Goal: Task Accomplishment & Management: Complete application form

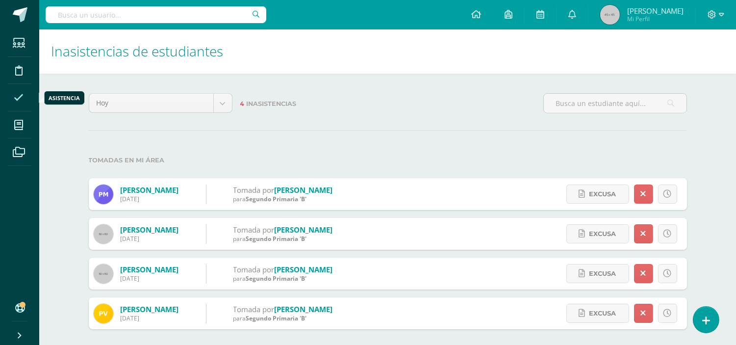
click at [16, 99] on icon at bounding box center [19, 98] width 10 height 10
click at [703, 322] on icon at bounding box center [706, 320] width 9 height 11
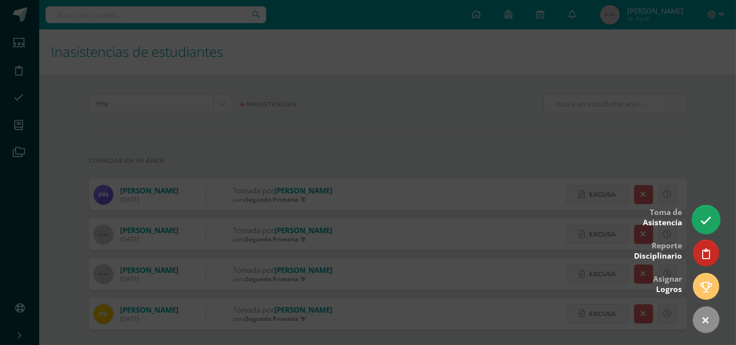
click at [704, 224] on icon at bounding box center [705, 220] width 11 height 11
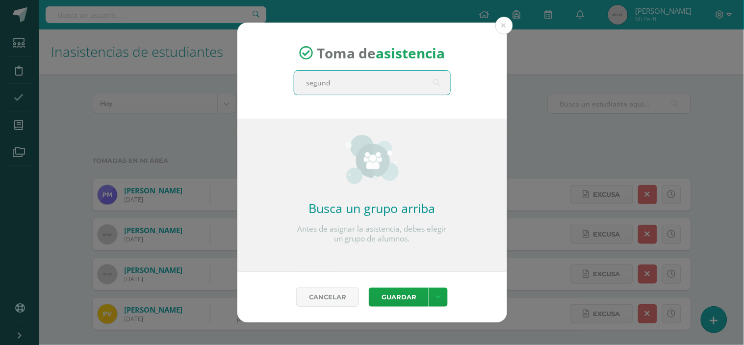
type input "segundo"
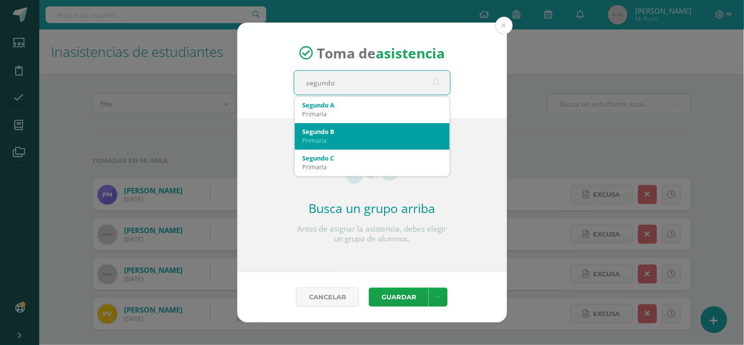
click at [395, 131] on div "Segundo B" at bounding box center [372, 131] width 139 height 9
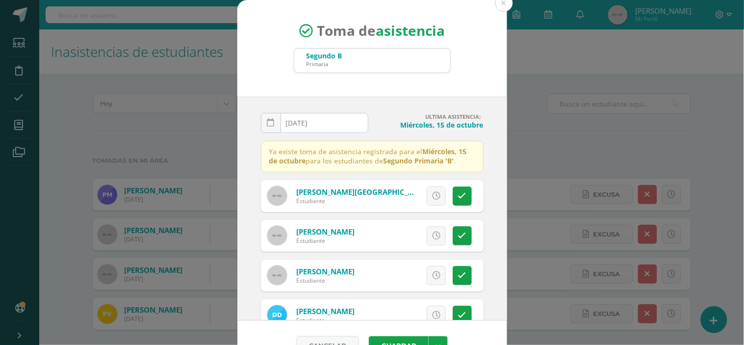
click at [352, 61] on div "Segundo B Primaria" at bounding box center [372, 61] width 156 height 24
click at [498, 5] on button at bounding box center [504, 3] width 18 height 18
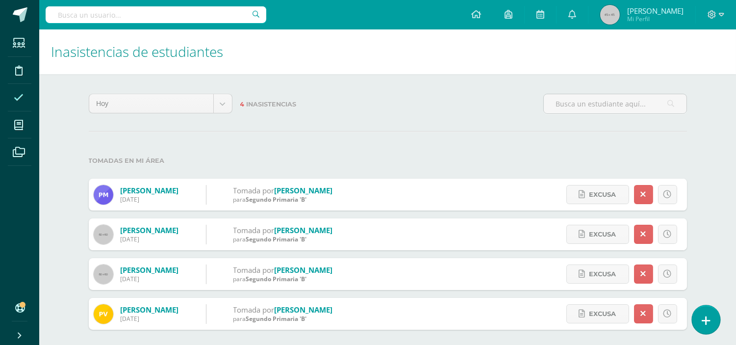
click at [712, 314] on link at bounding box center [706, 319] width 28 height 28
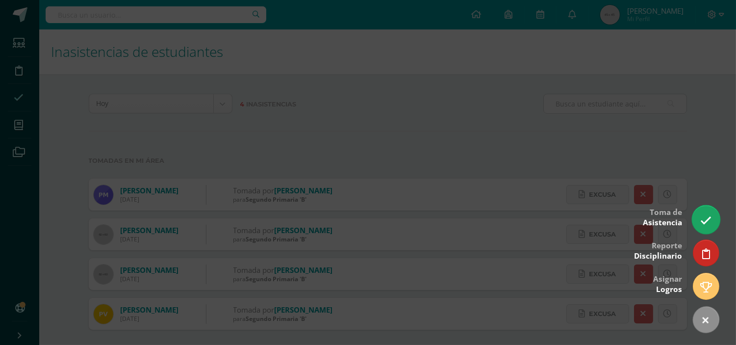
click at [711, 223] on link at bounding box center [706, 219] width 28 height 28
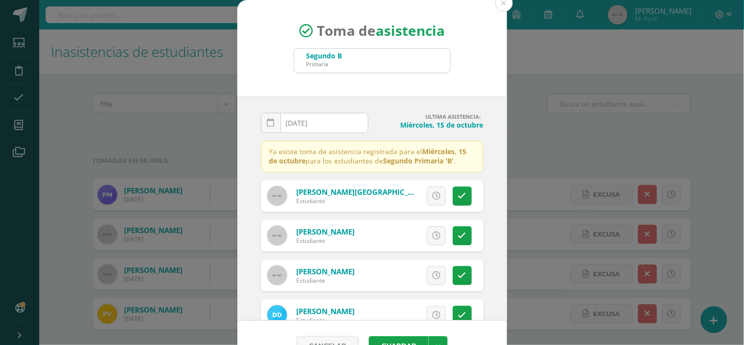
drag, startPoint x: 393, startPoint y: 63, endPoint x: 401, endPoint y: 66, distance: 7.9
click at [401, 66] on div "Segundo B Primaria" at bounding box center [372, 61] width 156 height 24
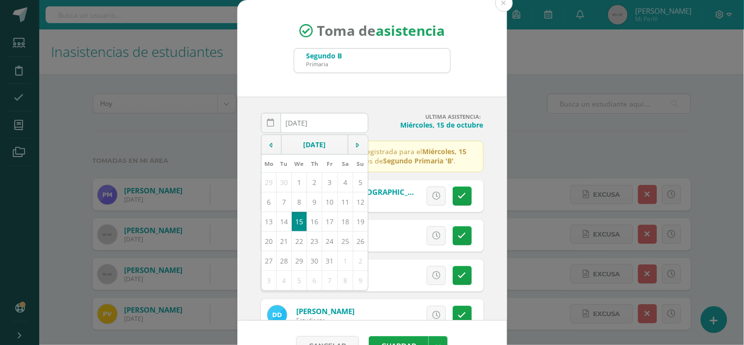
click at [307, 116] on input "[DATE]" at bounding box center [314, 122] width 106 height 19
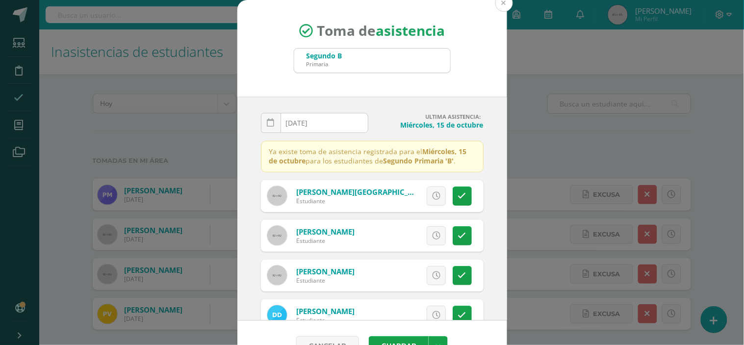
click at [500, 3] on button at bounding box center [504, 3] width 18 height 18
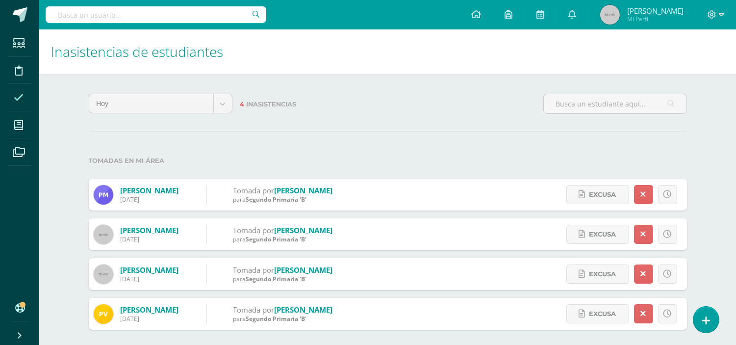
click at [11, 96] on span at bounding box center [19, 97] width 22 height 22
click at [706, 316] on icon at bounding box center [706, 320] width 9 height 11
click at [699, 323] on link at bounding box center [706, 319] width 28 height 28
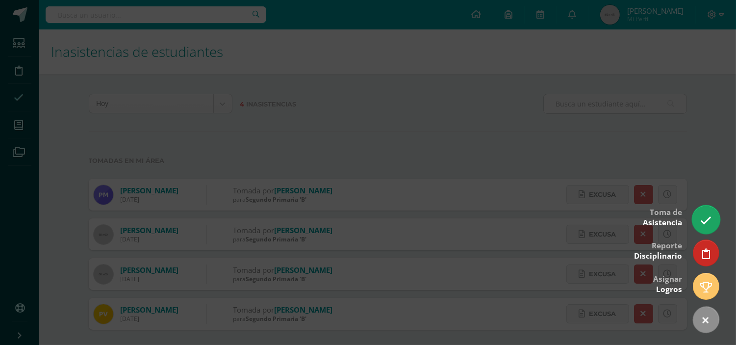
click at [708, 216] on icon at bounding box center [705, 220] width 11 height 11
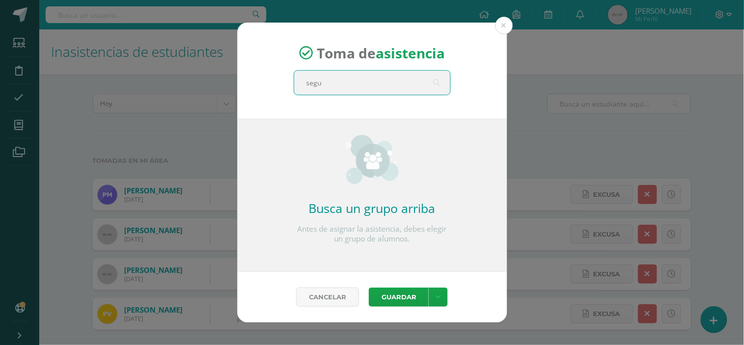
type input "segun"
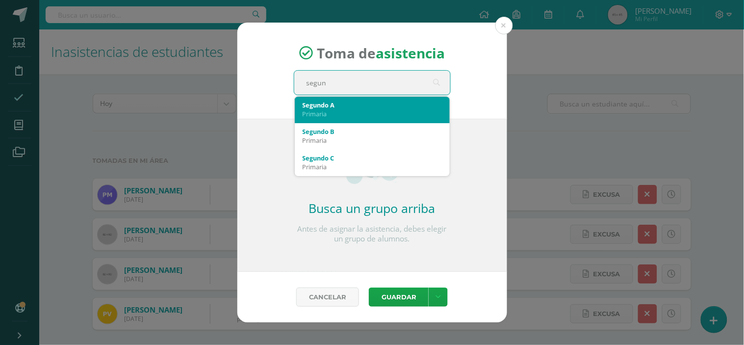
click at [379, 110] on div "Primaria" at bounding box center [372, 113] width 139 height 9
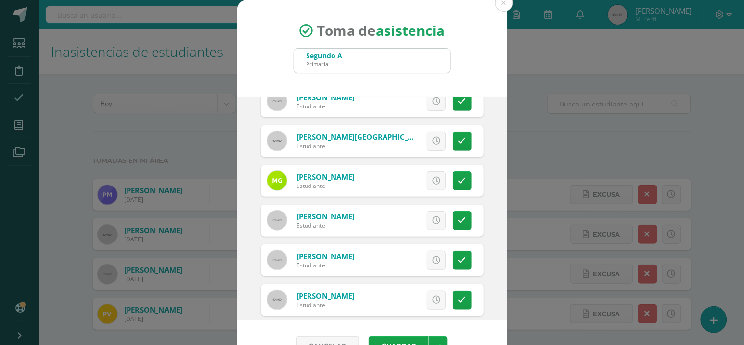
scroll to position [145, 0]
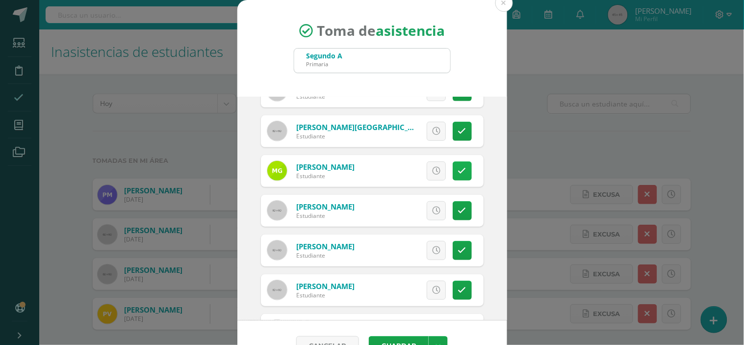
click at [453, 171] on link at bounding box center [462, 170] width 19 height 19
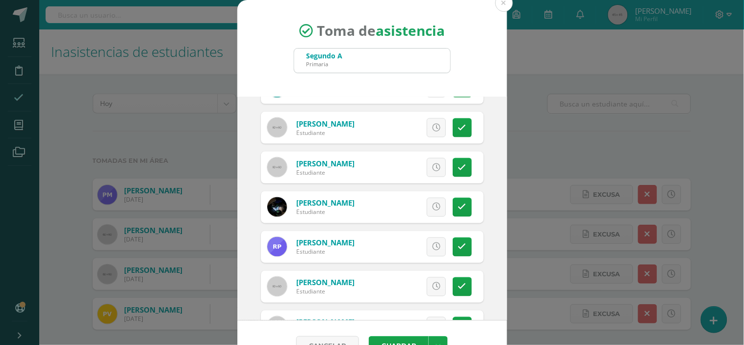
scroll to position [378, 0]
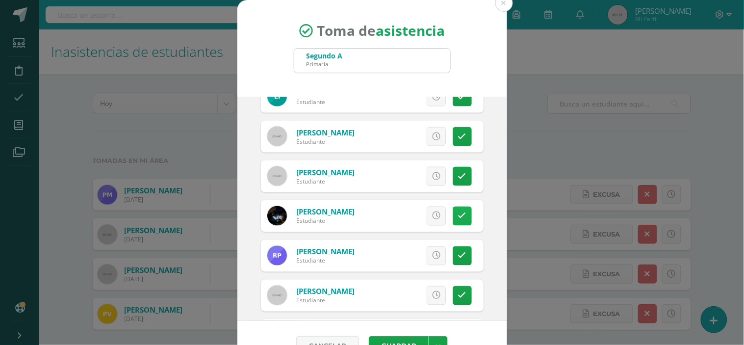
click at [453, 218] on link at bounding box center [462, 215] width 19 height 19
click at [491, 211] on div "2025-10-15 October, 2025 Mo Tu We Th Fr Sa Su 29 30 1 2 3 4 5 6 7 8 9 10 11 12 …" at bounding box center [372, 209] width 270 height 224
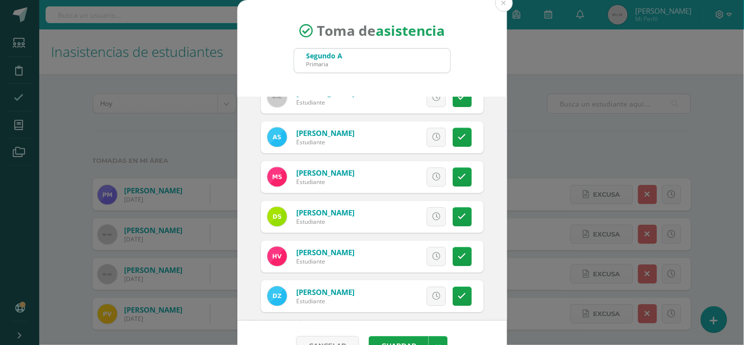
scroll to position [662, 0]
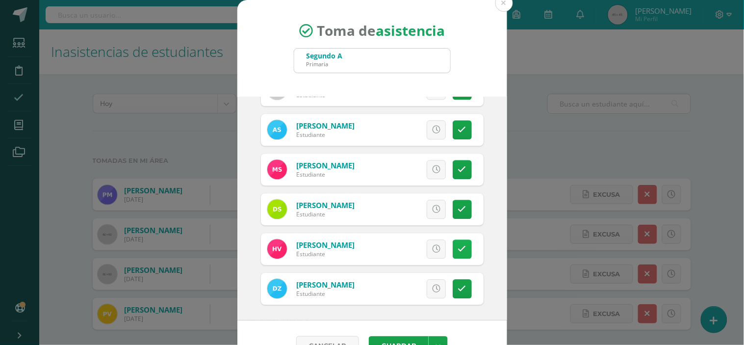
click at [458, 247] on icon at bounding box center [462, 249] width 8 height 8
click at [458, 285] on icon at bounding box center [462, 288] width 8 height 8
click at [392, 340] on button "Guardar" at bounding box center [399, 345] width 60 height 19
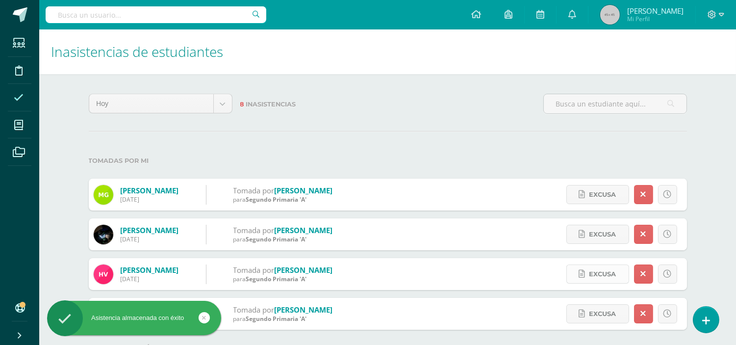
click at [596, 276] on span "Excusa" at bounding box center [602, 274] width 27 height 18
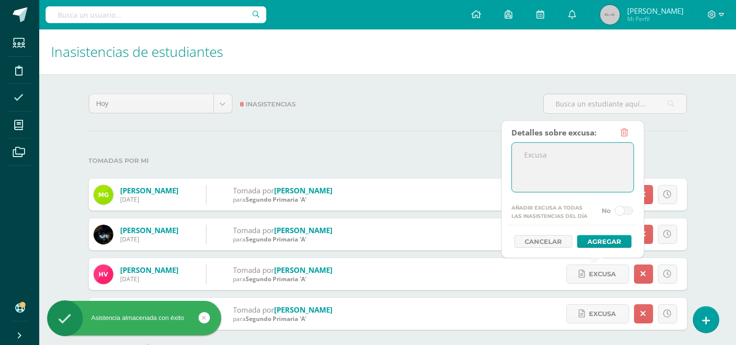
click at [537, 158] on textarea at bounding box center [573, 167] width 122 height 49
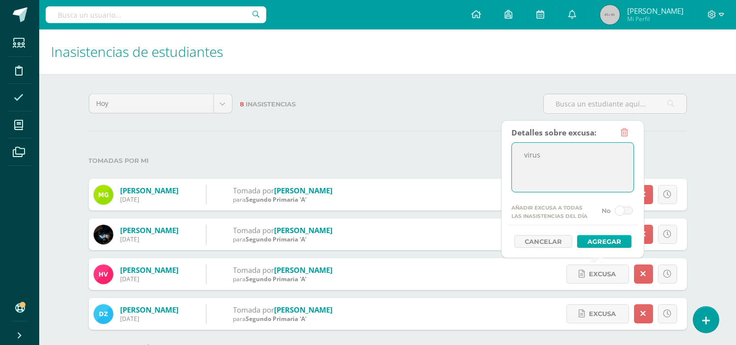
type textarea "virus"
click at [608, 245] on button "Agregar" at bounding box center [604, 241] width 54 height 13
click at [598, 241] on button "Agregar" at bounding box center [604, 241] width 54 height 13
click at [607, 241] on button "Agregar" at bounding box center [604, 241] width 54 height 13
click at [604, 241] on button "Agregar" at bounding box center [604, 241] width 54 height 13
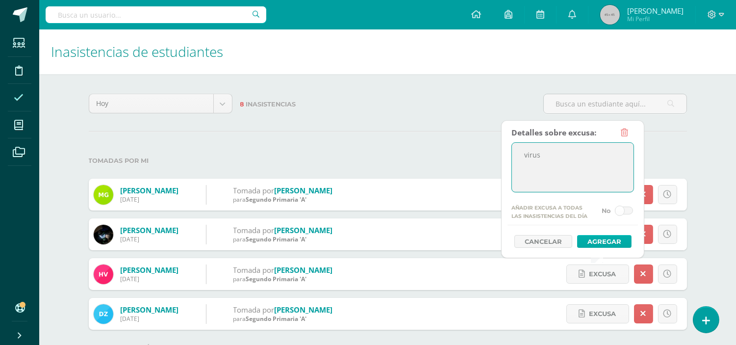
click at [604, 241] on button "Agregar" at bounding box center [604, 241] width 54 height 13
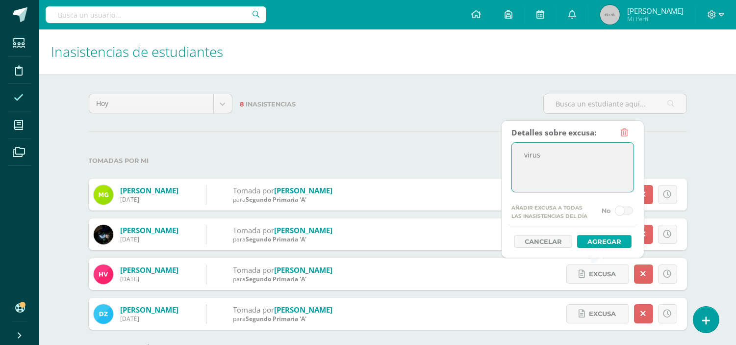
click at [604, 241] on button "Agregar" at bounding box center [604, 241] width 54 height 13
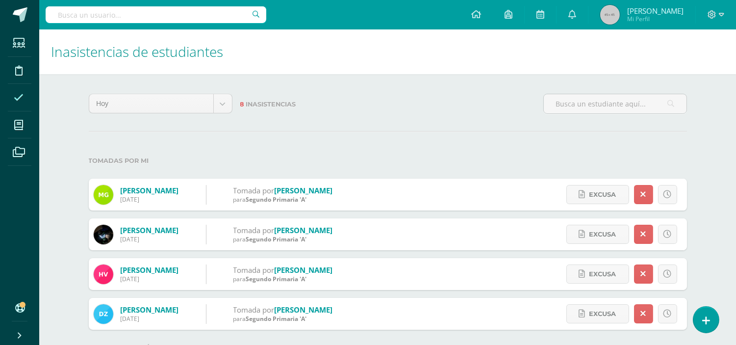
click at [678, 140] on div "Hoy Hoy Esta semana Este mes Este ciclo 8 Inasistencias Tomadas por mi García, …" at bounding box center [387, 305] width 637 height 462
click at [601, 313] on span "Excusa" at bounding box center [602, 313] width 27 height 18
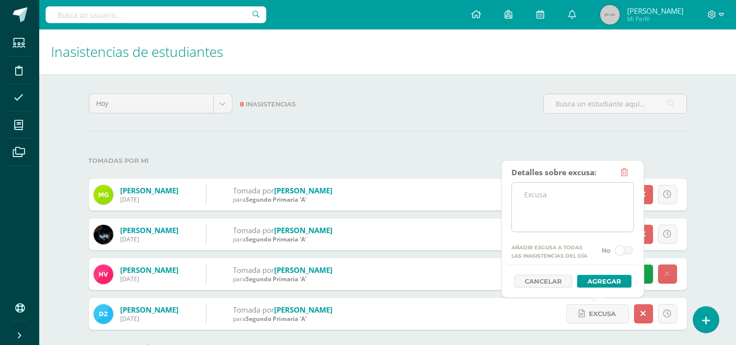
click at [539, 193] on textarea at bounding box center [573, 206] width 122 height 49
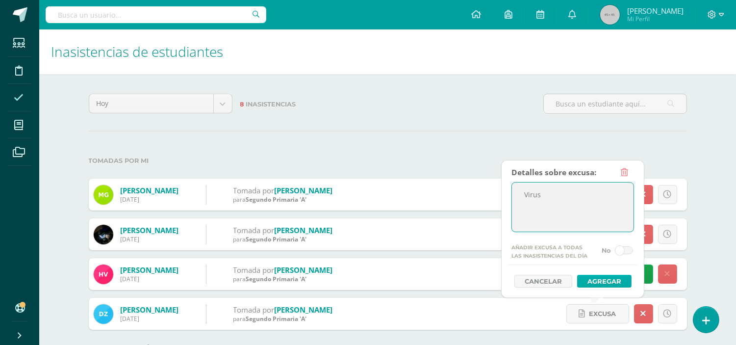
type textarea "Virus"
click at [602, 283] on button "Agregar" at bounding box center [604, 281] width 54 height 13
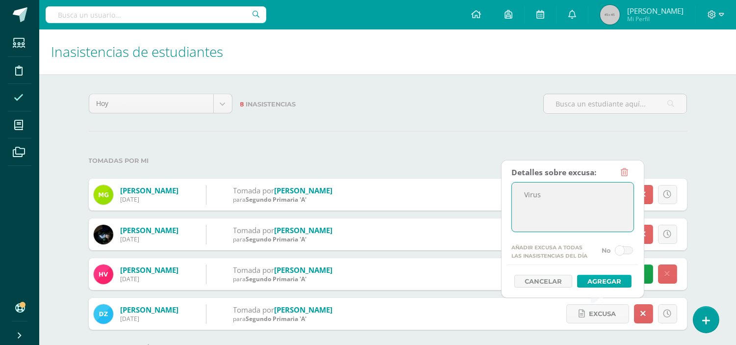
click at [602, 283] on button "Agregar" at bounding box center [604, 281] width 54 height 13
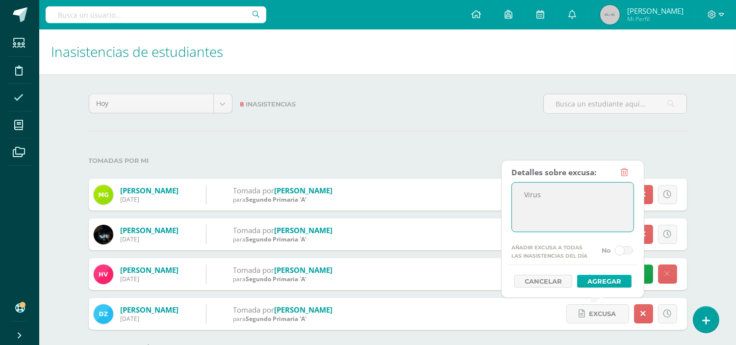
click at [602, 283] on button "Agregar" at bounding box center [604, 281] width 54 height 13
click at [605, 275] on button "Agregar" at bounding box center [604, 281] width 54 height 13
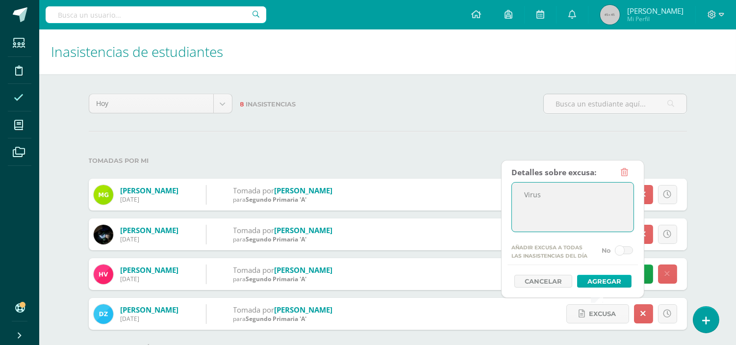
click at [605, 275] on button "Agregar" at bounding box center [604, 281] width 54 height 13
click at [672, 152] on label "Tomadas por mi" at bounding box center [388, 161] width 598 height 20
